Goal: Task Accomplishment & Management: Complete application form

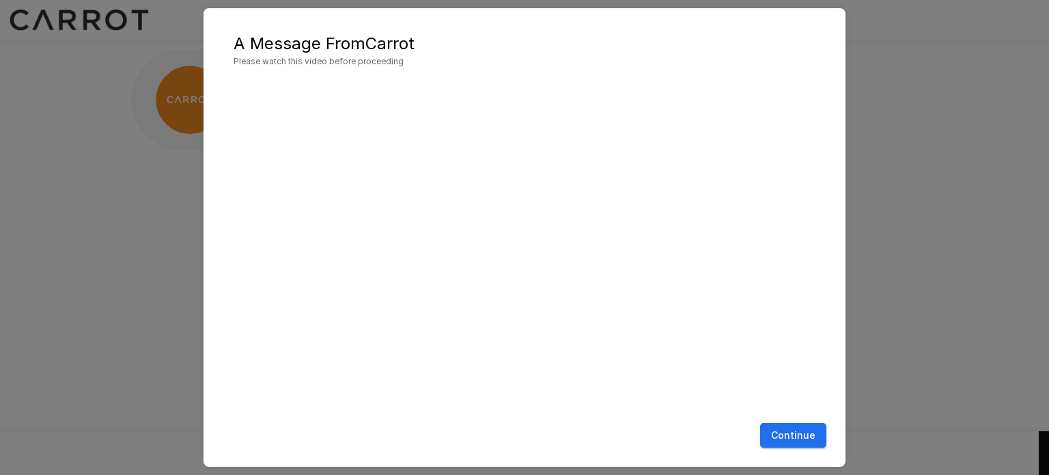
click at [807, 430] on button "Continue" at bounding box center [793, 435] width 66 height 25
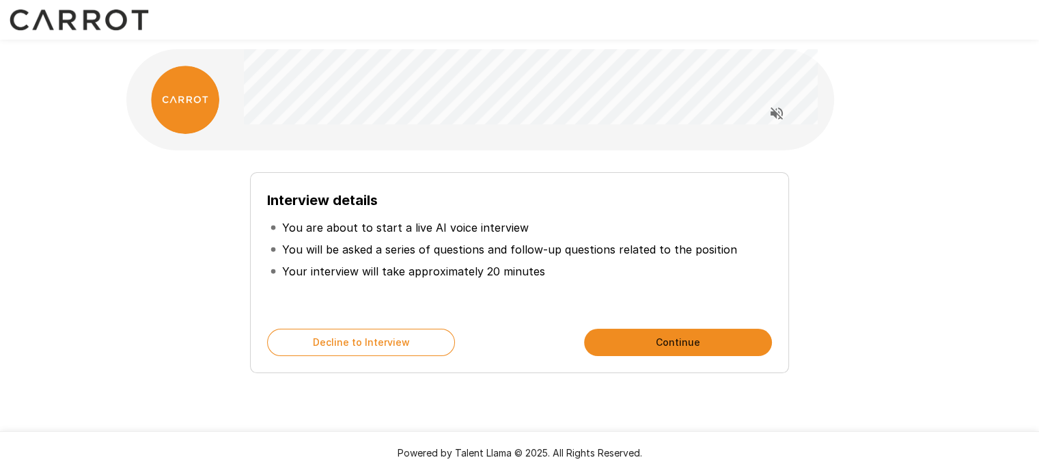
click at [654, 340] on button "Continue" at bounding box center [678, 342] width 188 height 27
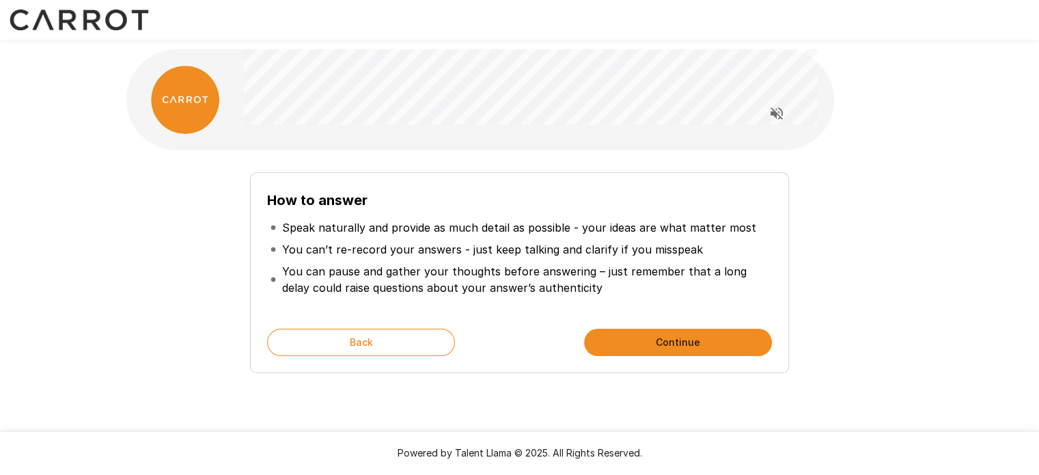
click at [664, 340] on button "Continue" at bounding box center [678, 342] width 188 height 27
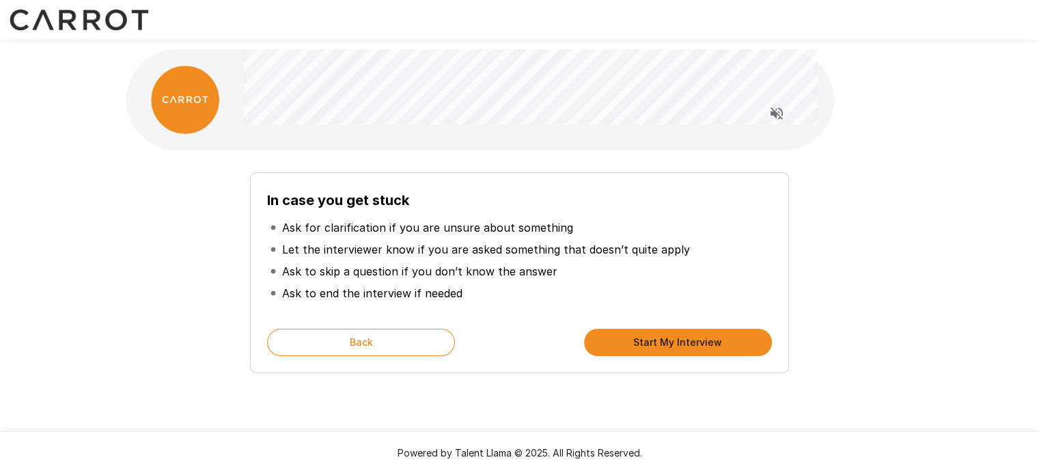
click at [664, 340] on button "Start My Interview" at bounding box center [678, 342] width 188 height 27
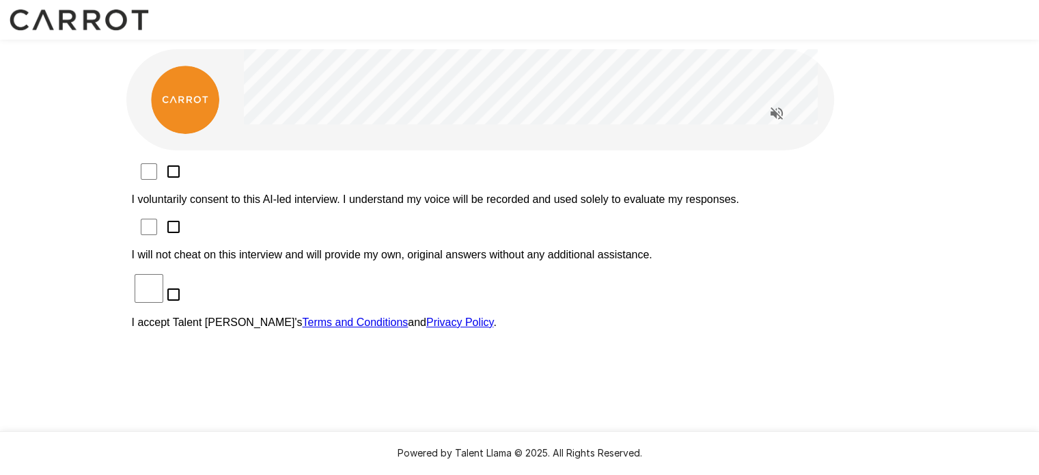
click at [411, 193] on p "I voluntarily consent to this AI-led interview. I understand my voice will be r…" at bounding box center [520, 199] width 776 height 12
click at [400, 249] on p "I will not cheat on this interview and will provide my own, original answers wi…" at bounding box center [520, 255] width 776 height 12
click at [308, 316] on p "I accept Talent Llama's Terms and Conditions and Privacy Policy ." at bounding box center [520, 322] width 776 height 12
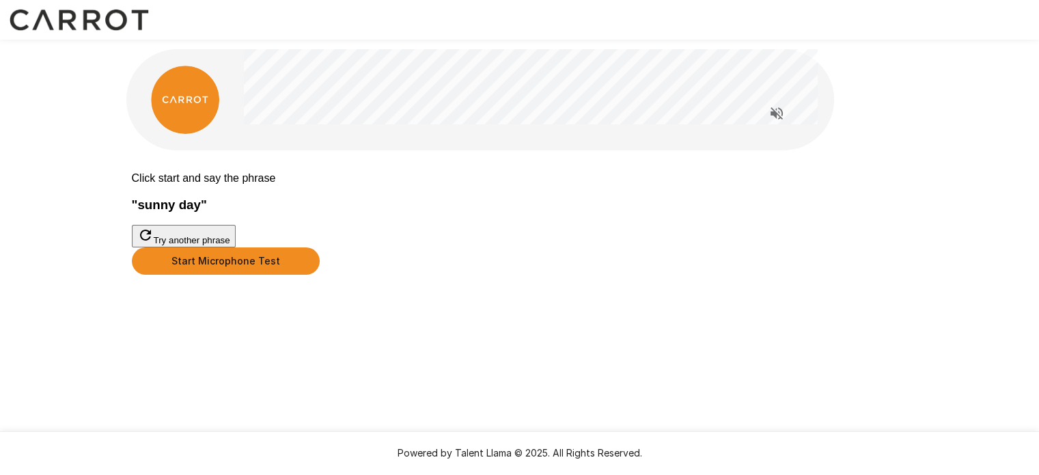
click at [320, 275] on button "Start Microphone Test" at bounding box center [226, 260] width 188 height 27
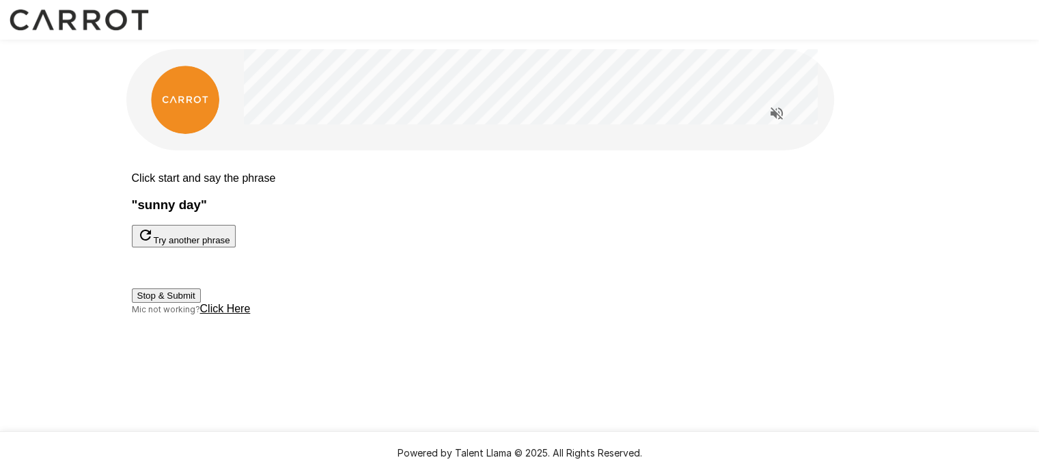
click at [201, 303] on button "Stop & Submit" at bounding box center [166, 295] width 69 height 14
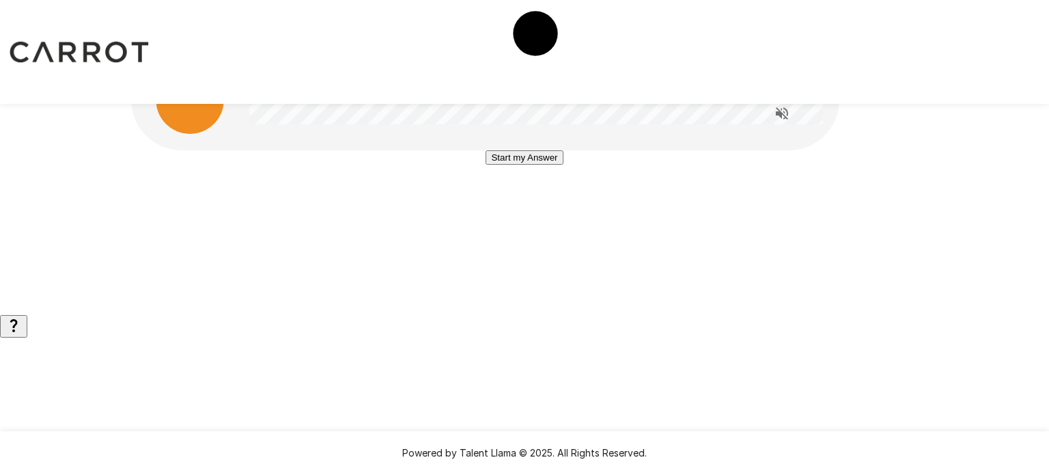
click at [506, 165] on button "Start my Answer" at bounding box center [524, 157] width 77 height 14
click at [510, 206] on button "Stop & Submit" at bounding box center [524, 198] width 69 height 14
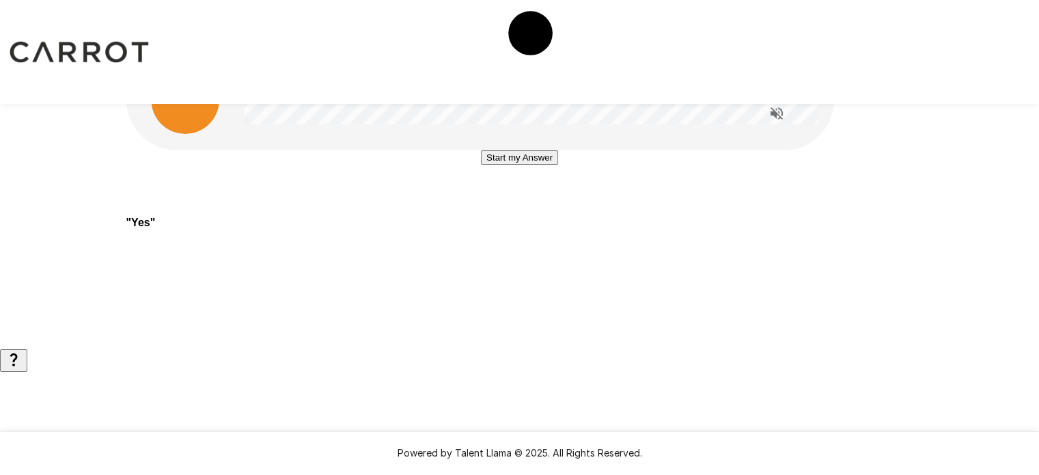
click at [527, 165] on button "Start my Answer" at bounding box center [519, 157] width 77 height 14
click at [527, 206] on button "Stop & Submit" at bounding box center [519, 198] width 69 height 14
click at [503, 165] on button "Start my Answer" at bounding box center [519, 157] width 77 height 14
click at [503, 206] on button "Stop & Submit" at bounding box center [519, 198] width 69 height 14
click at [510, 165] on button "Start my Answer" at bounding box center [519, 157] width 77 height 14
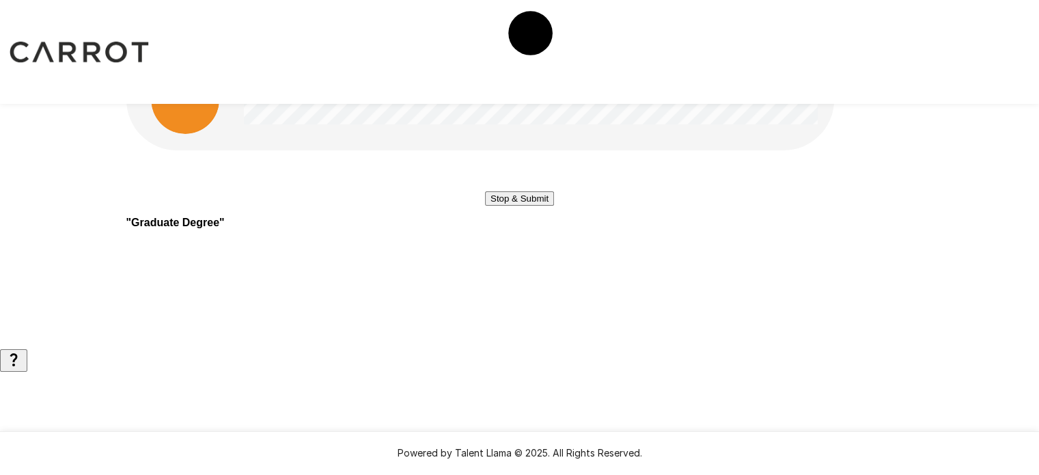
click at [524, 206] on button "Stop & Submit" at bounding box center [519, 198] width 69 height 14
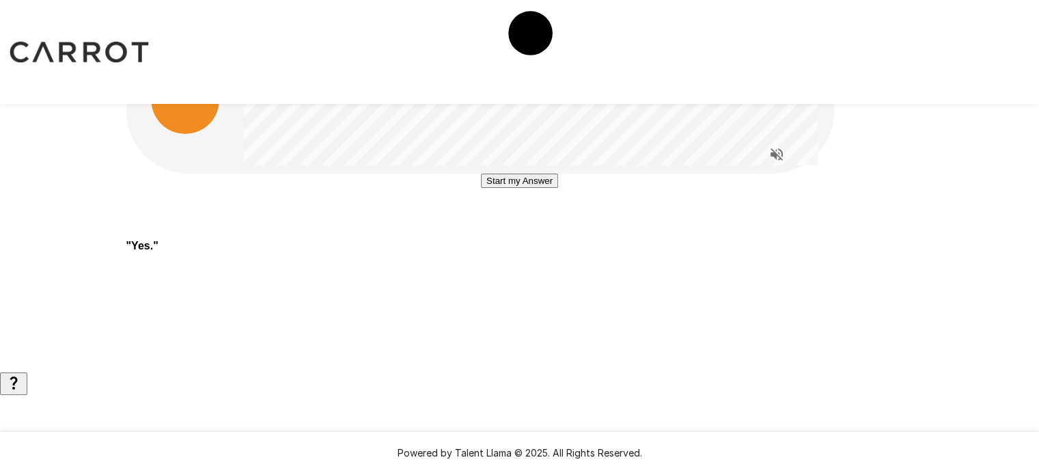
click at [510, 188] on button "Start my Answer" at bounding box center [519, 181] width 77 height 14
click at [510, 229] on button "Stop & Submit" at bounding box center [519, 222] width 69 height 14
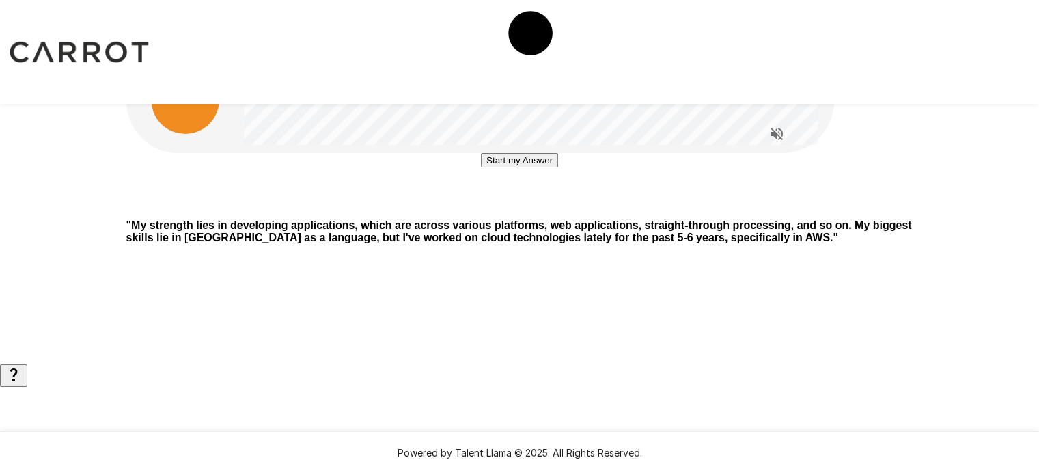
click at [509, 167] on button "Start my Answer" at bounding box center [519, 160] width 77 height 14
click at [506, 208] on button "Stop & Submit" at bounding box center [519, 201] width 69 height 14
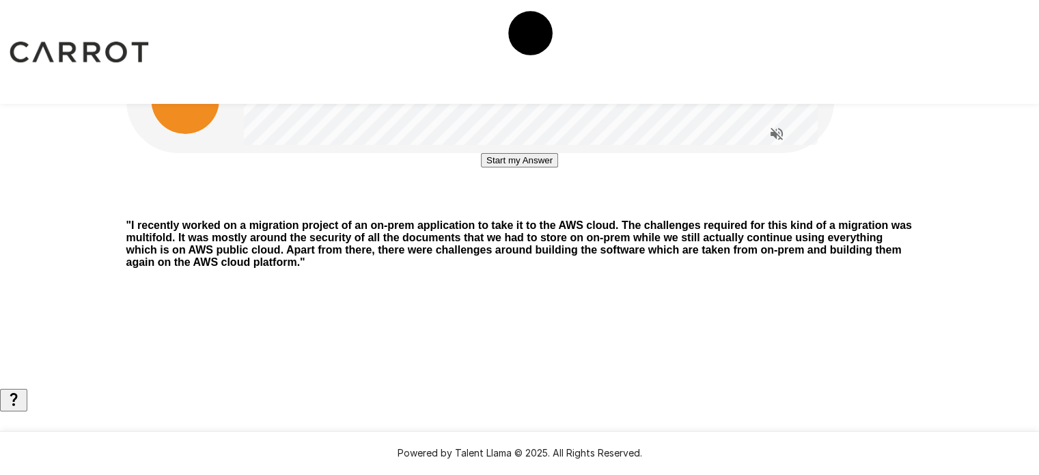
click at [522, 167] on button "Start my Answer" at bounding box center [519, 160] width 77 height 14
click at [522, 208] on button "Stop & Submit" at bounding box center [519, 201] width 69 height 14
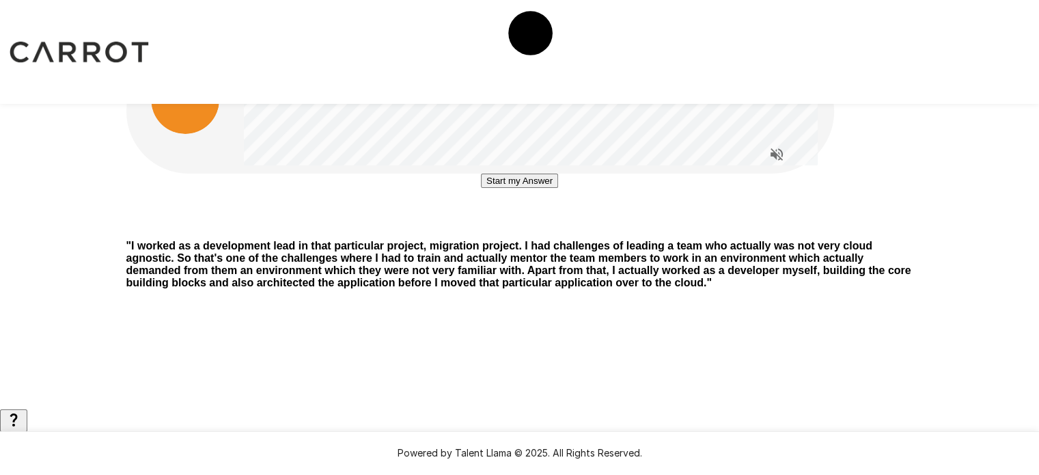
click at [516, 188] on button "Start my Answer" at bounding box center [519, 181] width 77 height 14
click at [516, 229] on button "Stop & Submit" at bounding box center [519, 222] width 69 height 14
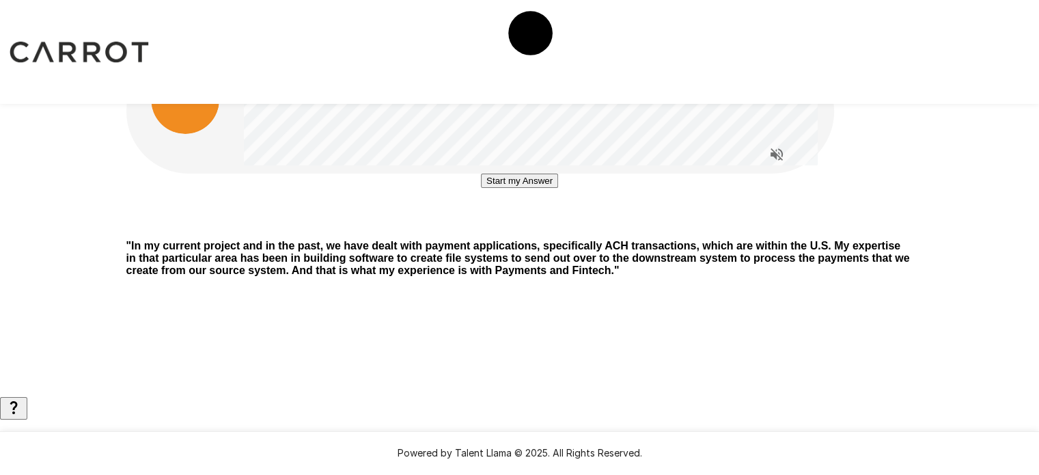
click at [514, 188] on button "Start my Answer" at bounding box center [519, 181] width 77 height 14
click at [514, 229] on button "Stop & Submit" at bounding box center [519, 222] width 69 height 14
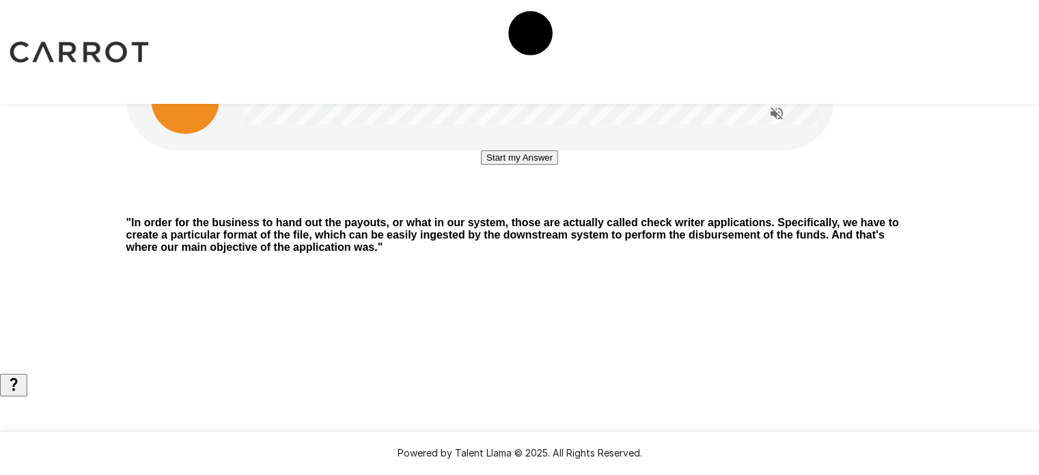
drag, startPoint x: 514, startPoint y: 300, endPoint x: 643, endPoint y: 220, distance: 151.3
click at [643, 206] on div "Start my Answer" at bounding box center [519, 177] width 787 height 55
click at [523, 165] on button "Start my Answer" at bounding box center [519, 157] width 77 height 14
click at [523, 206] on button "Stop & Submit" at bounding box center [519, 198] width 69 height 14
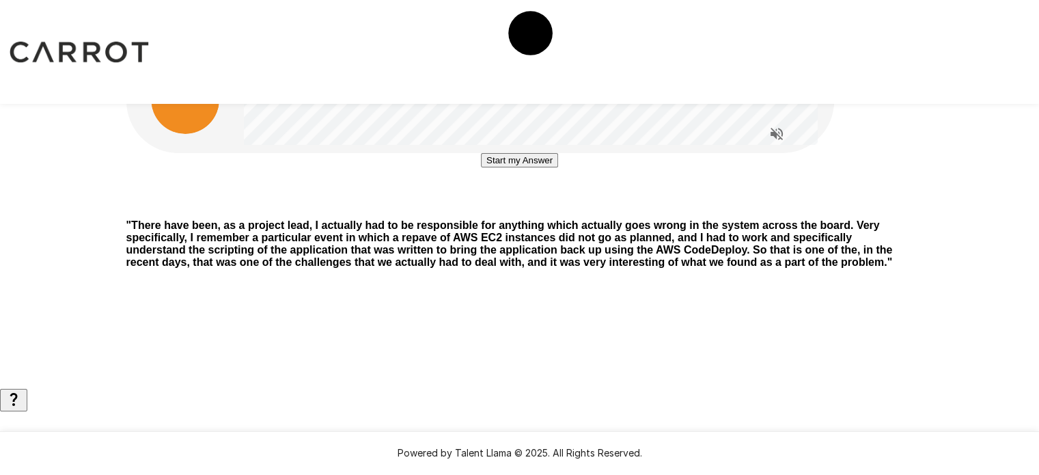
click at [523, 167] on button "Start my Answer" at bounding box center [519, 160] width 77 height 14
click at [523, 208] on button "Stop & Submit" at bounding box center [519, 201] width 69 height 14
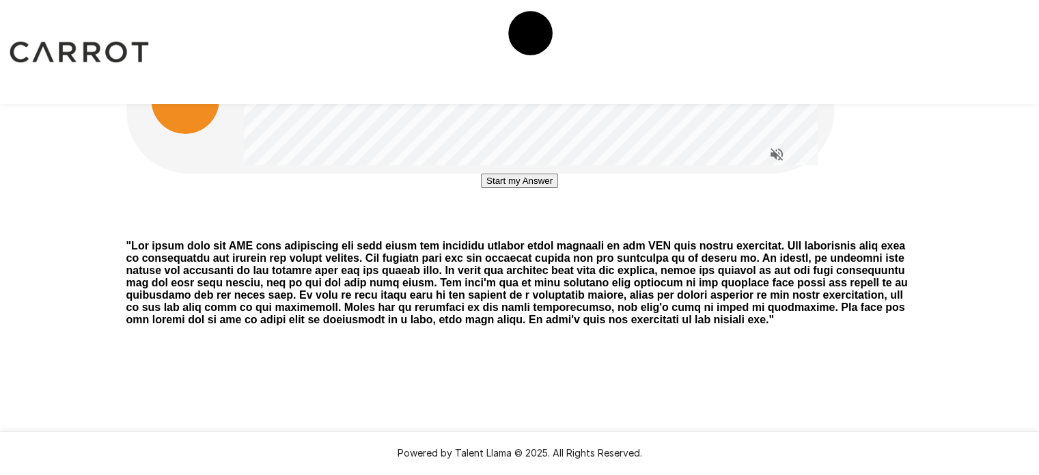
click at [509, 188] on button "Start my Answer" at bounding box center [519, 181] width 77 height 14
click at [509, 229] on button "Stop & Submit" at bounding box center [519, 222] width 69 height 14
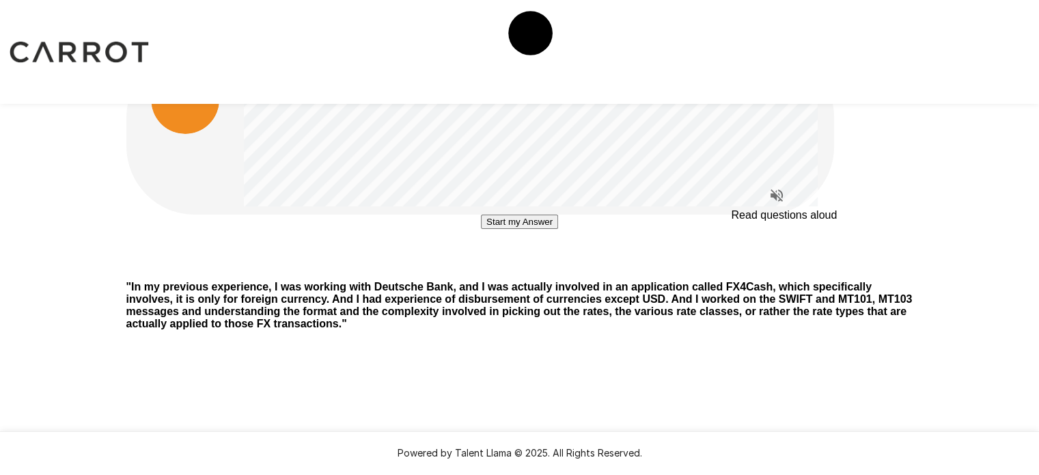
click at [782, 188] on icon "Read questions aloud" at bounding box center [777, 195] width 16 height 16
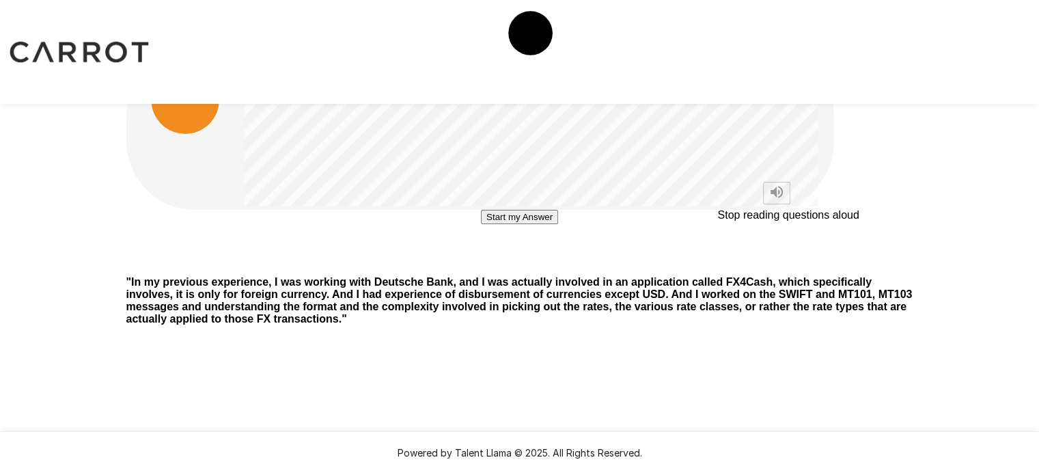
click at [775, 199] on icon "Stop reading questions aloud" at bounding box center [777, 192] width 16 height 16
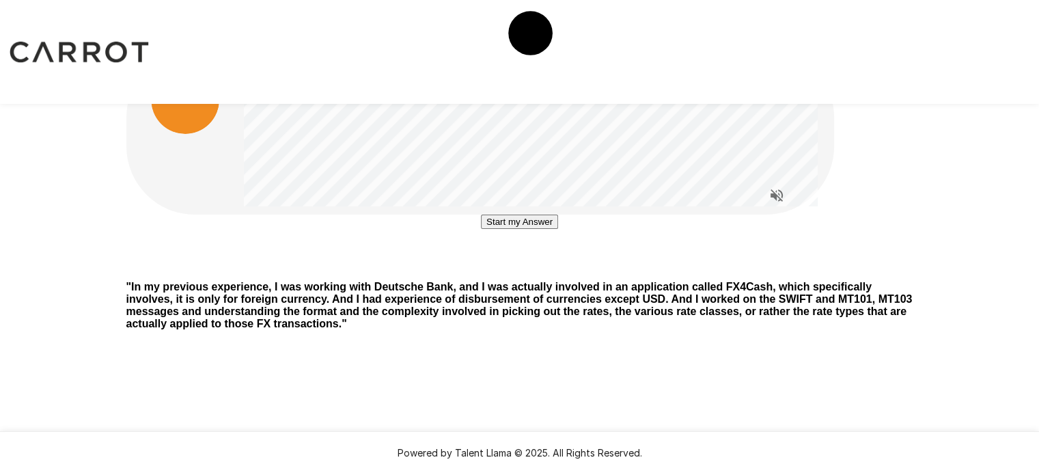
click at [521, 229] on button "Start my Answer" at bounding box center [519, 222] width 77 height 14
click at [521, 270] on button "Stop & Submit" at bounding box center [519, 262] width 69 height 14
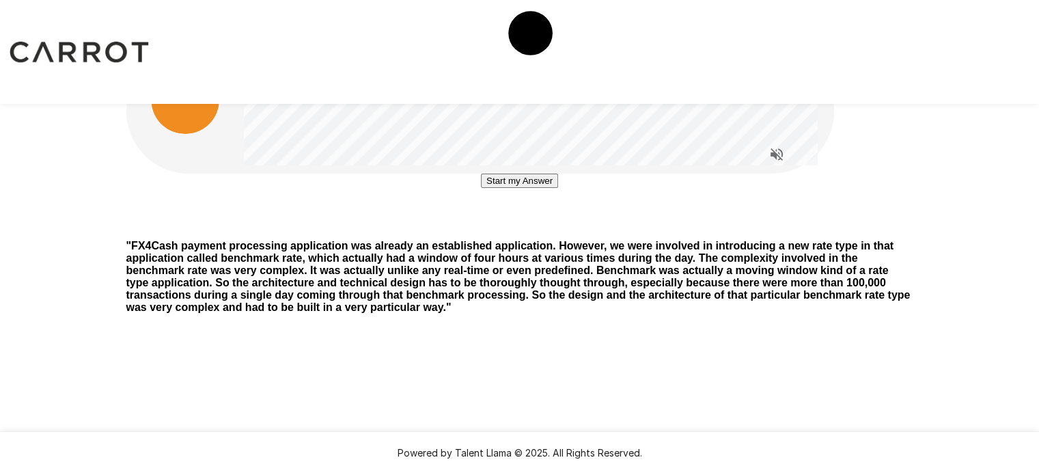
click at [517, 188] on button "Start my Answer" at bounding box center [519, 181] width 77 height 14
click at [517, 229] on button "Stop & Submit" at bounding box center [519, 222] width 69 height 14
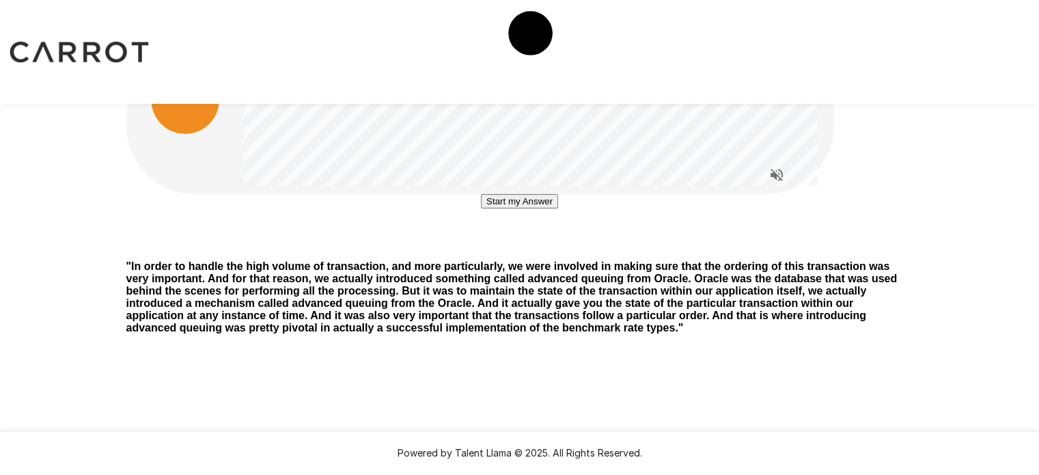
click at [522, 208] on button "Start my Answer" at bounding box center [519, 201] width 77 height 14
click at [517, 249] on button "Stop & Submit" at bounding box center [519, 242] width 69 height 14
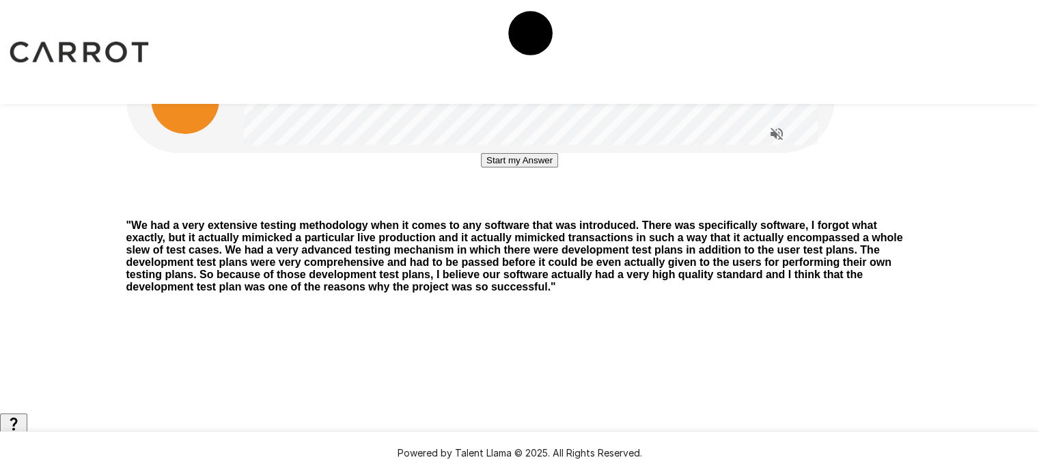
click at [507, 167] on button "Start my Answer" at bounding box center [519, 160] width 77 height 14
drag, startPoint x: 507, startPoint y: 308, endPoint x: 500, endPoint y: 297, distance: 12.9
click at [500, 208] on button "Stop & Submit" at bounding box center [519, 201] width 69 height 14
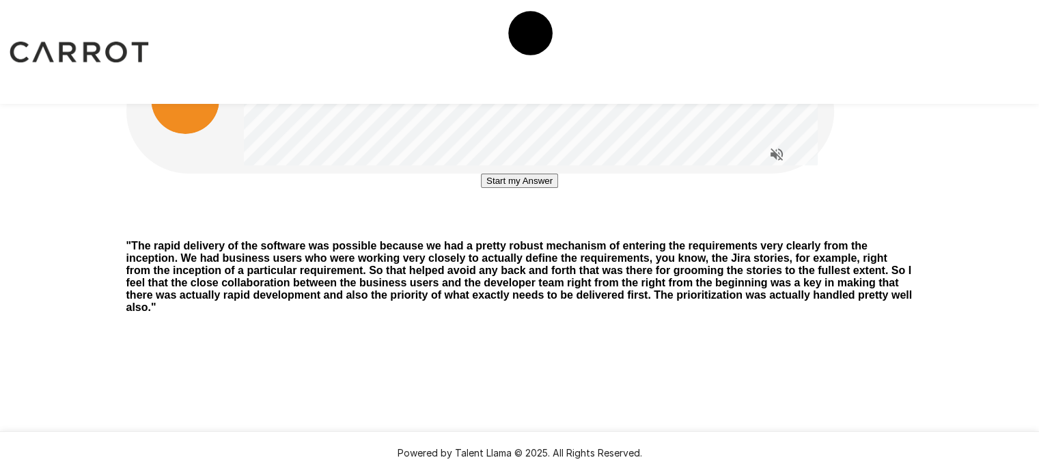
click at [523, 188] on button "Start my Answer" at bounding box center [519, 181] width 77 height 14
click at [523, 229] on button "Stop & Submit" at bounding box center [519, 222] width 69 height 14
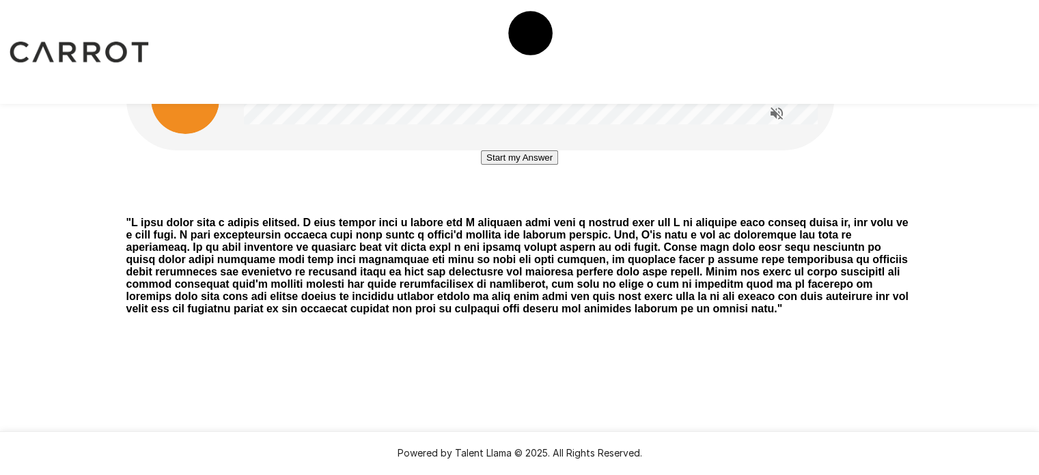
click at [510, 165] on button "Start my Answer" at bounding box center [519, 157] width 77 height 14
click at [510, 206] on button "Stop & Submit" at bounding box center [519, 198] width 69 height 14
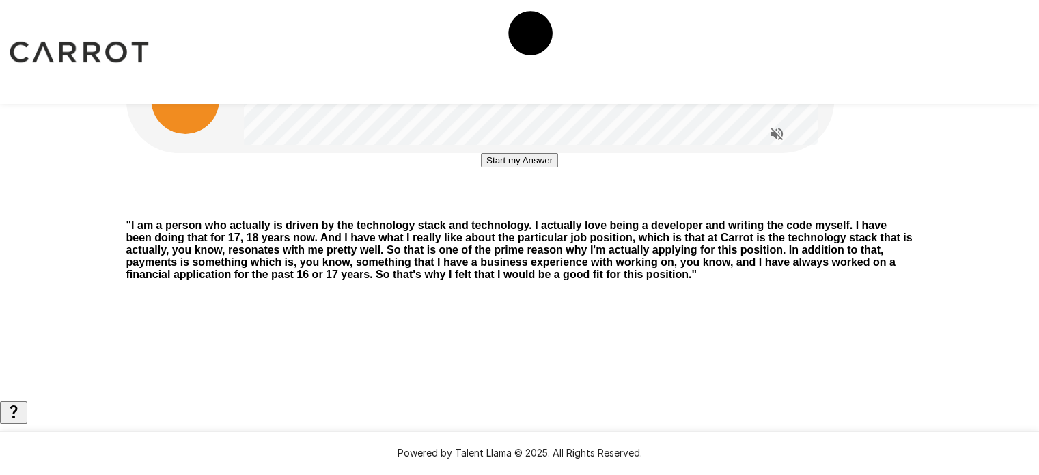
click at [510, 167] on button "Start my Answer" at bounding box center [519, 160] width 77 height 14
click at [510, 208] on button "Stop & Submit" at bounding box center [519, 201] width 69 height 14
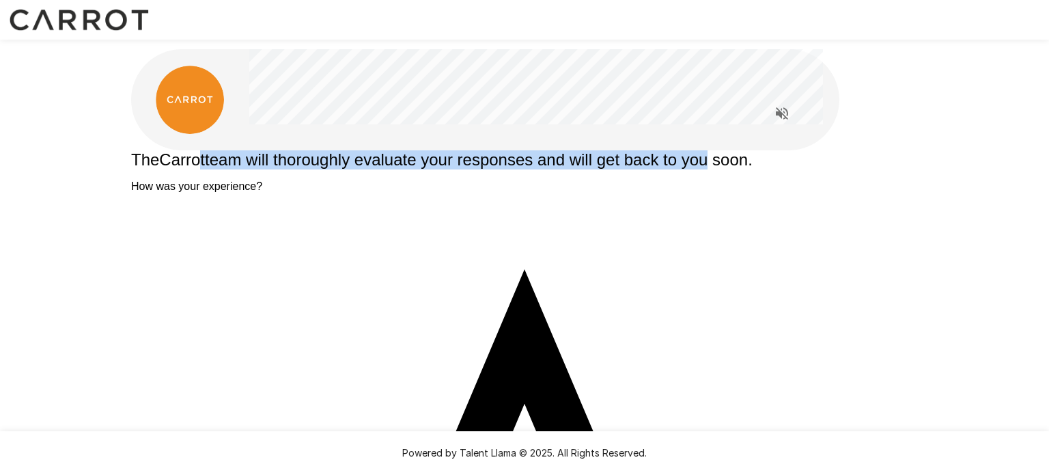
drag, startPoint x: 266, startPoint y: 185, endPoint x: 801, endPoint y: 206, distance: 534.6
